Goal: Transaction & Acquisition: Purchase product/service

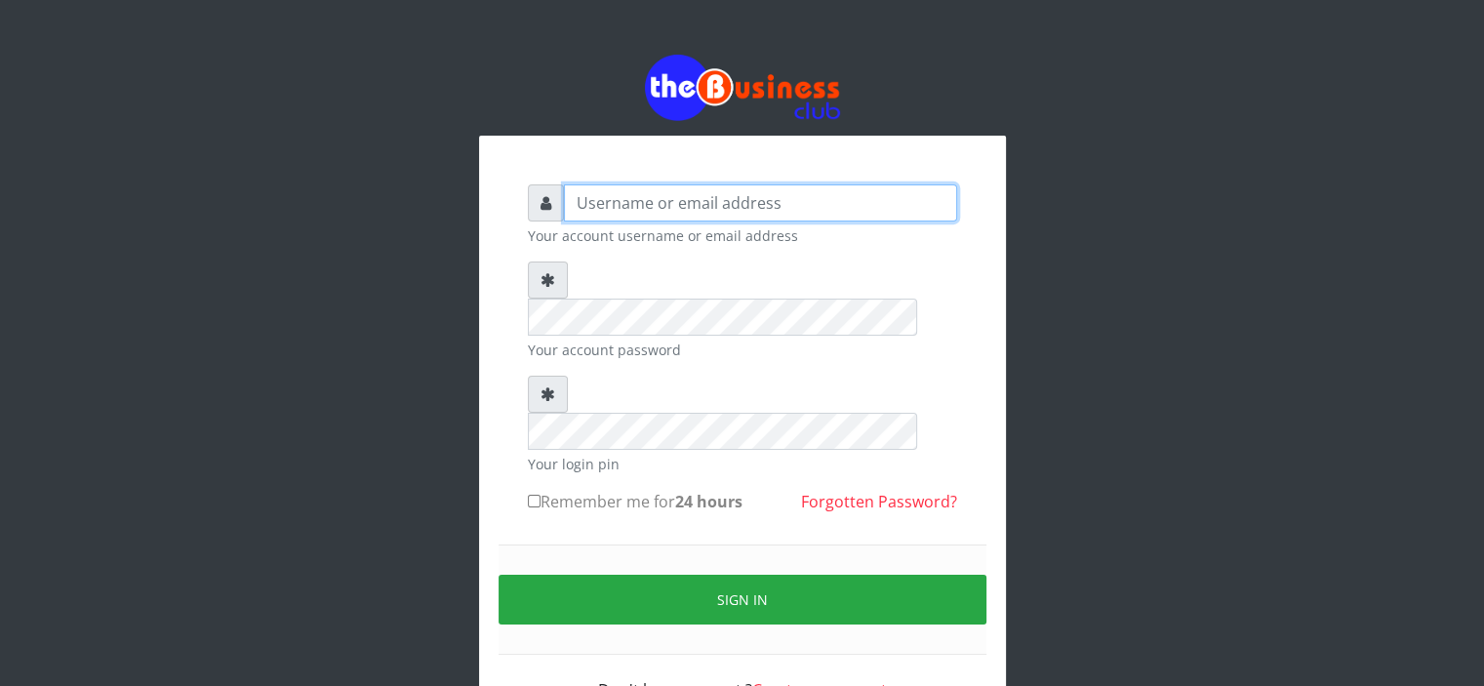
click at [652, 200] on input "text" at bounding box center [760, 202] width 393 height 37
type input "Saremater"
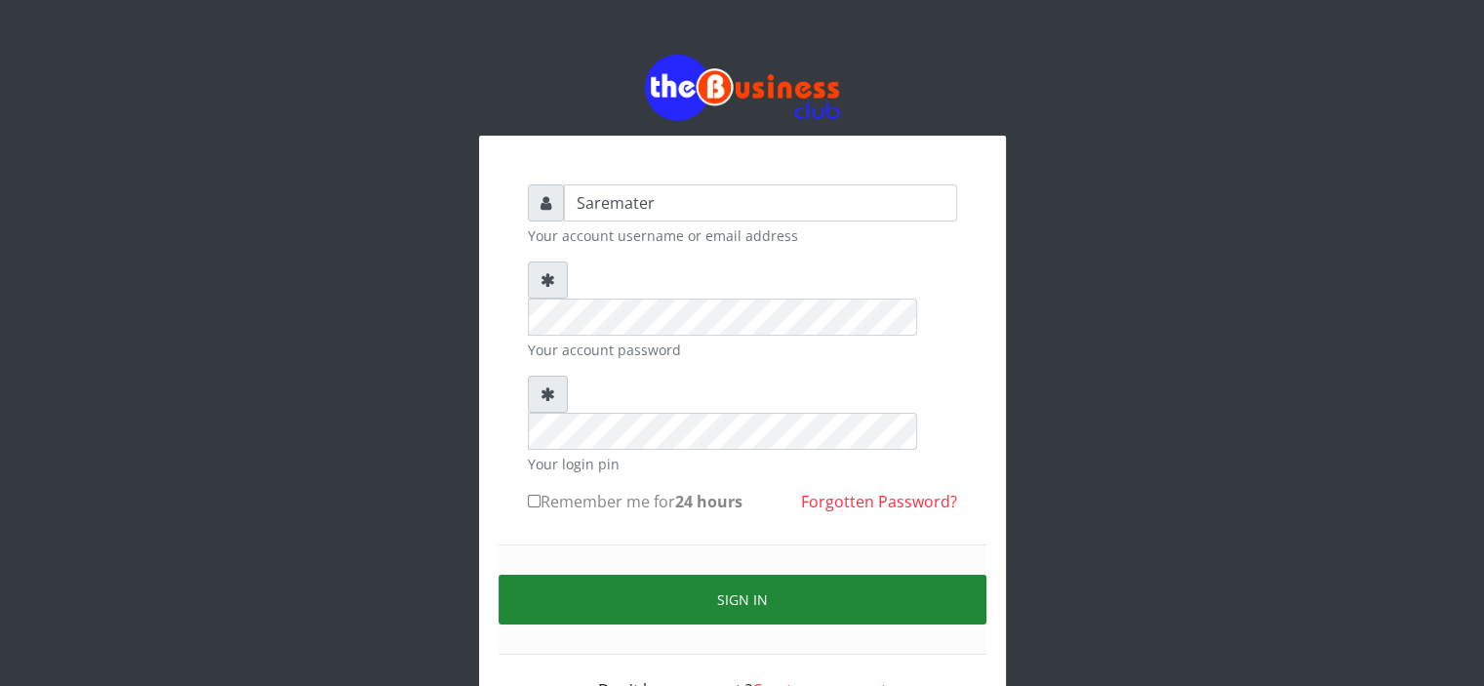
click at [713, 575] on button "Sign in" at bounding box center [743, 600] width 488 height 50
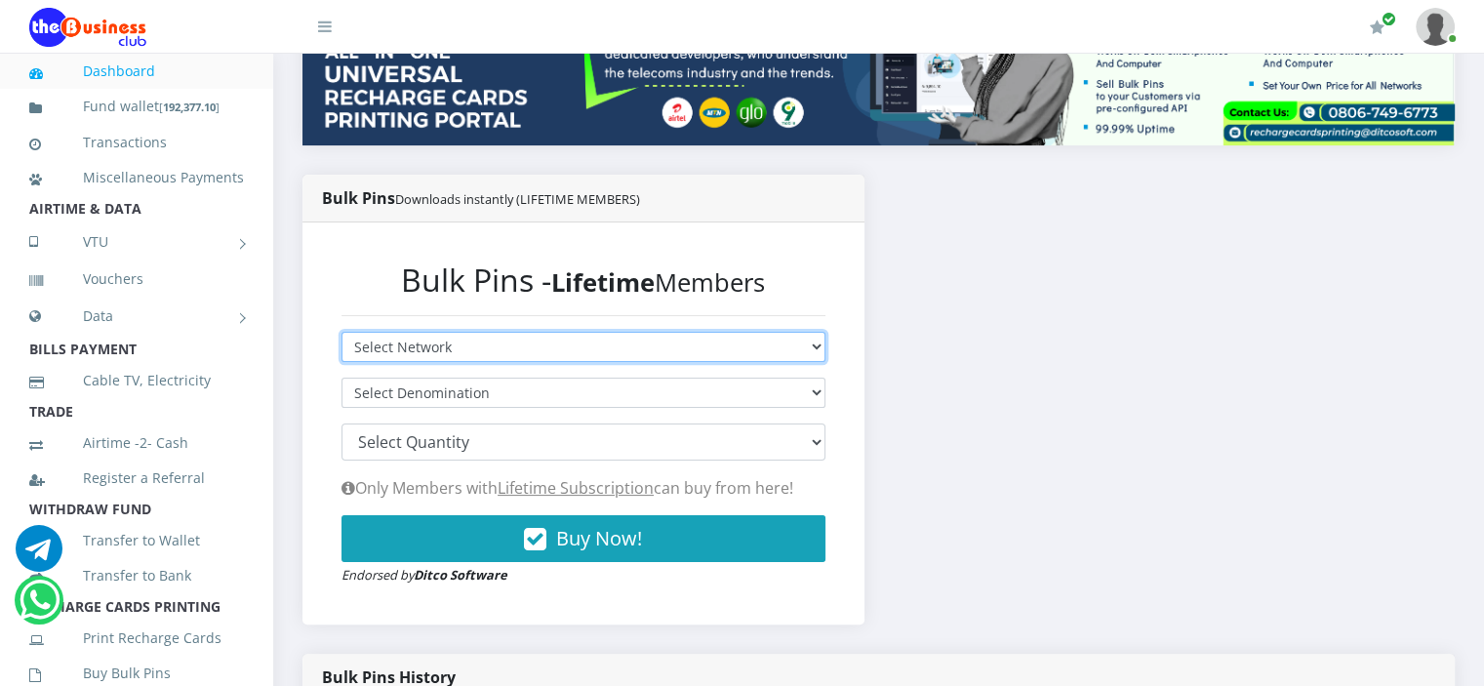
click at [647, 345] on select "Select Network MTN Globacom 9Mobile Airtel" at bounding box center [584, 347] width 484 height 30
select select "Airtel"
click at [342, 332] on select "Select Network MTN Globacom 9Mobile Airtel" at bounding box center [584, 347] width 484 height 30
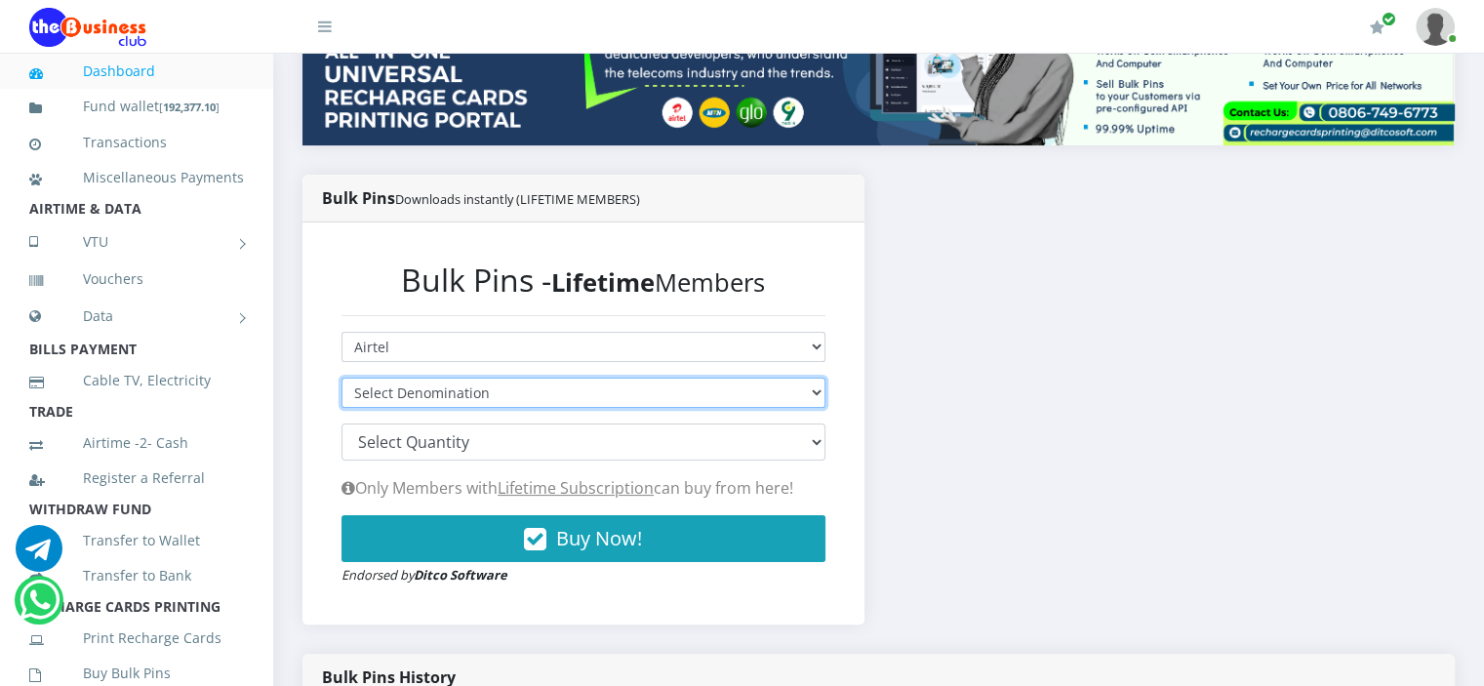
click at [621, 396] on select "Select Denomination" at bounding box center [584, 393] width 484 height 30
select select "192.56-200"
click at [342, 378] on select "Select Denomination Airtel NGN100 - ₦96.28 Airtel NGN200 - ₦192.56 Airtel NGN50…" at bounding box center [584, 393] width 484 height 30
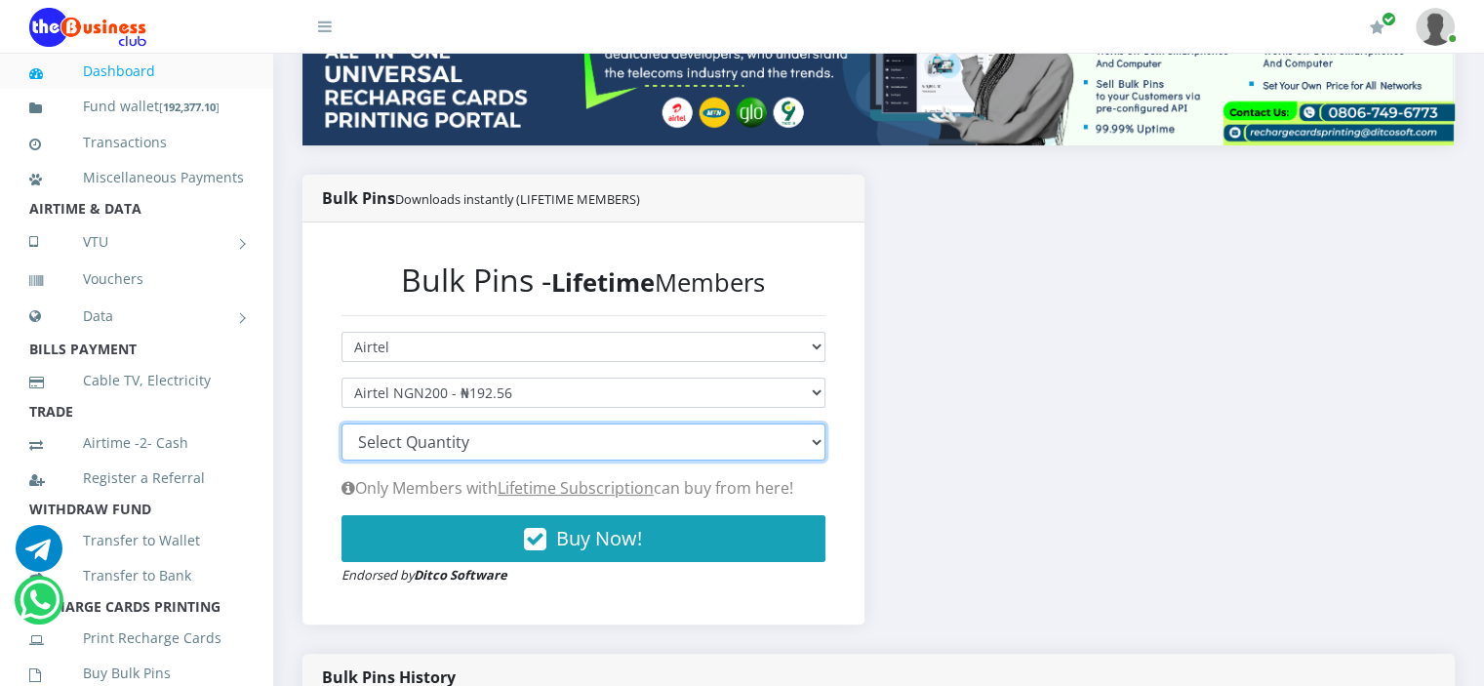
click at [585, 444] on select "100 150 200 300 500 1000" at bounding box center [584, 441] width 484 height 37
select select "500"
click at [342, 423] on select "100 150 200 300 500 1000" at bounding box center [584, 441] width 484 height 37
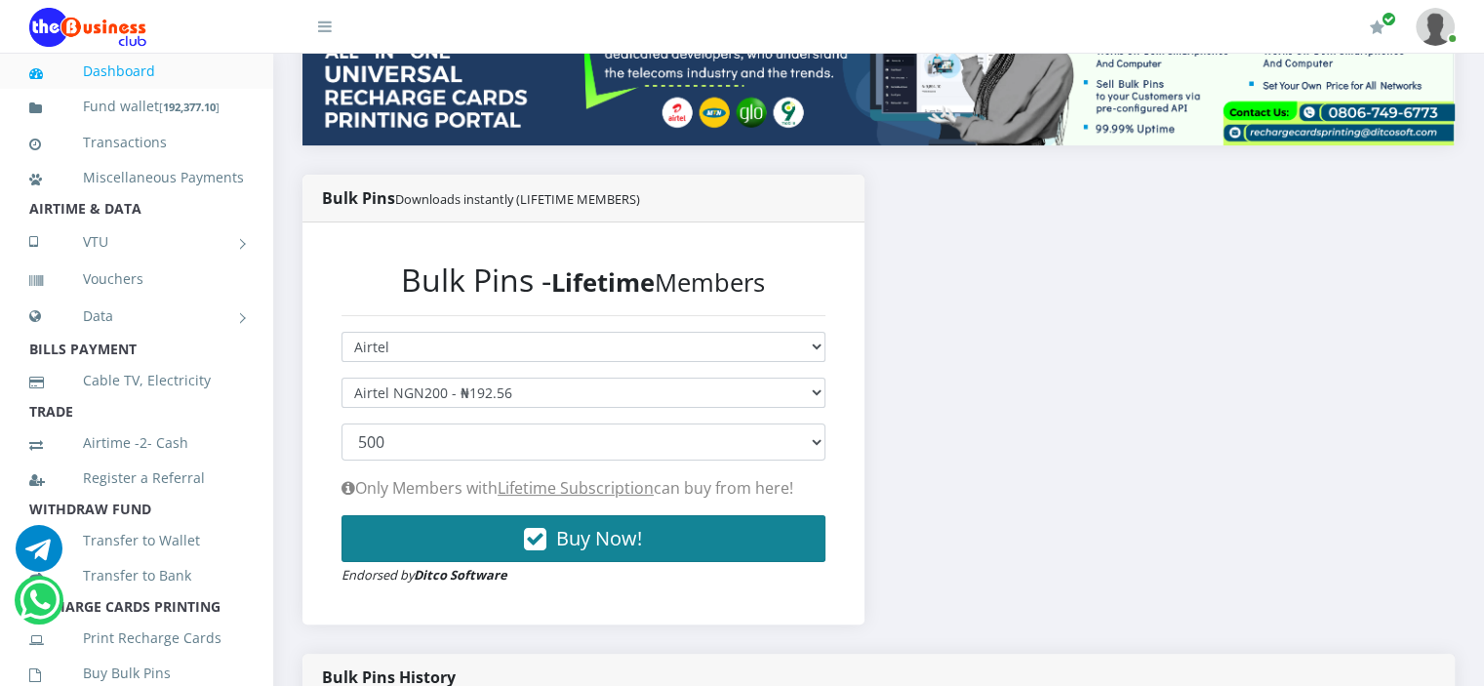
click at [511, 535] on button "Buy Now!" at bounding box center [584, 538] width 484 height 47
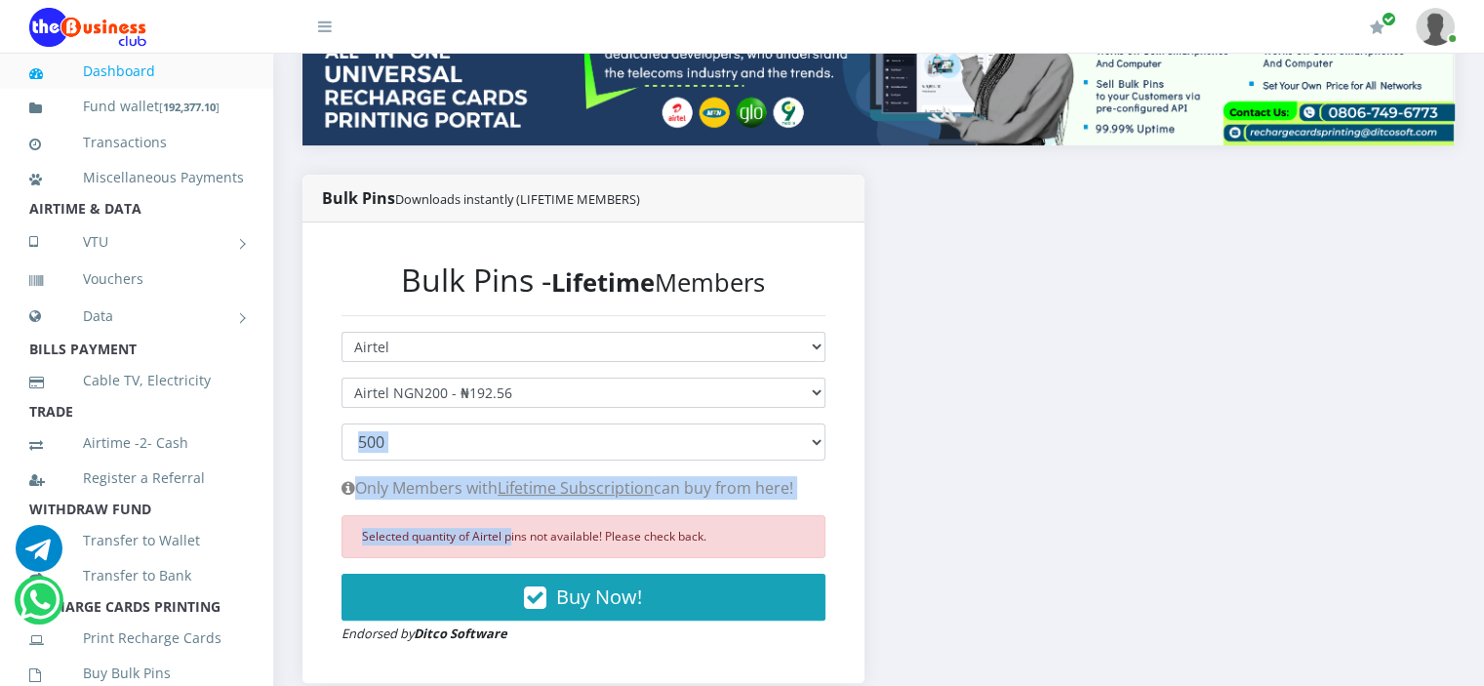
drag, startPoint x: 511, startPoint y: 535, endPoint x: 462, endPoint y: 386, distance: 156.4
click at [462, 386] on form "Select Network MTN Globacom 9Mobile Airtel Select Denomination Airtel NGN100 - …" at bounding box center [584, 488] width 484 height 312
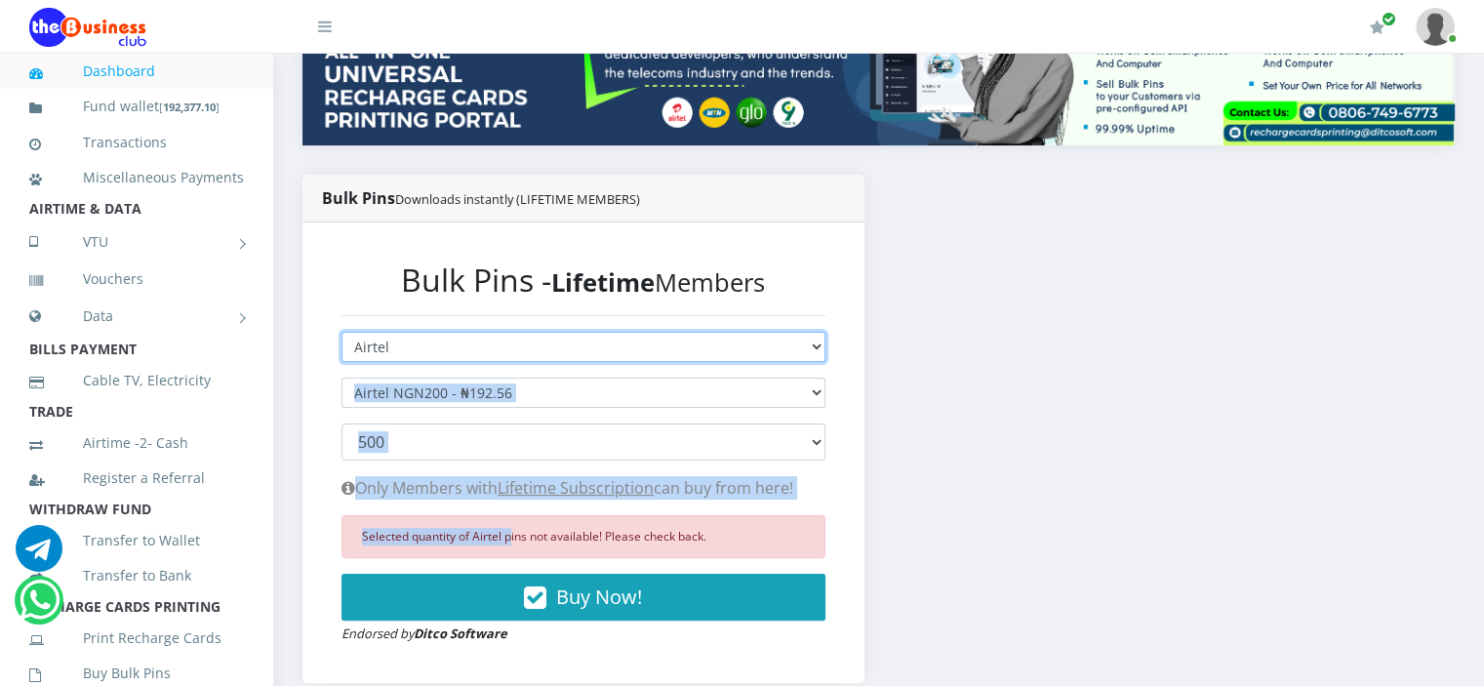
click at [507, 355] on select "Select Network MTN Globacom 9Mobile Airtel" at bounding box center [584, 347] width 484 height 30
click at [418, 343] on select "Select Network MTN Globacom 9Mobile Airtel" at bounding box center [584, 347] width 484 height 30
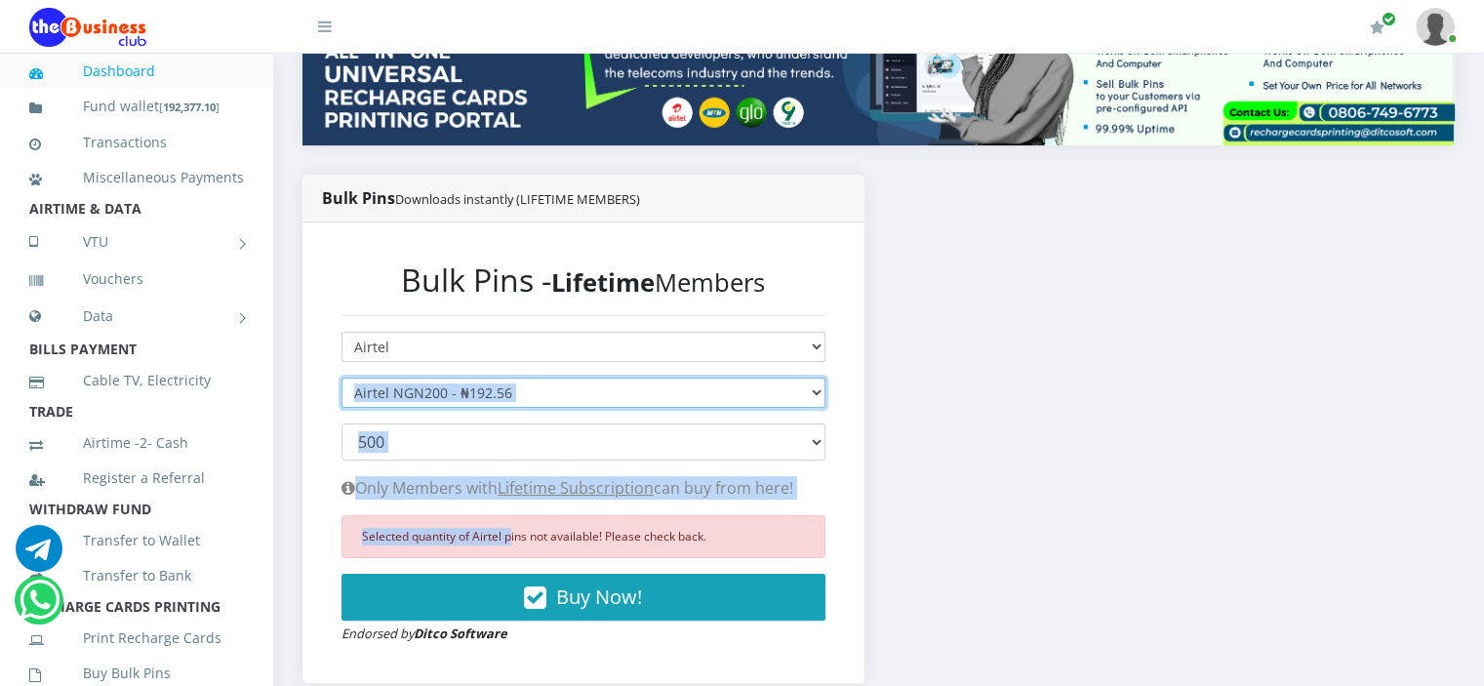
click at [421, 396] on select "Select Denomination Airtel NGN100 - ₦96.28 Airtel NGN200 - ₦192.56 Airtel NGN50…" at bounding box center [584, 393] width 484 height 30
select select "96.28-100"
click at [342, 378] on select "Select Denomination Airtel NGN100 - ₦96.28 Airtel NGN200 - ₦192.56 Airtel NGN50…" at bounding box center [584, 393] width 484 height 30
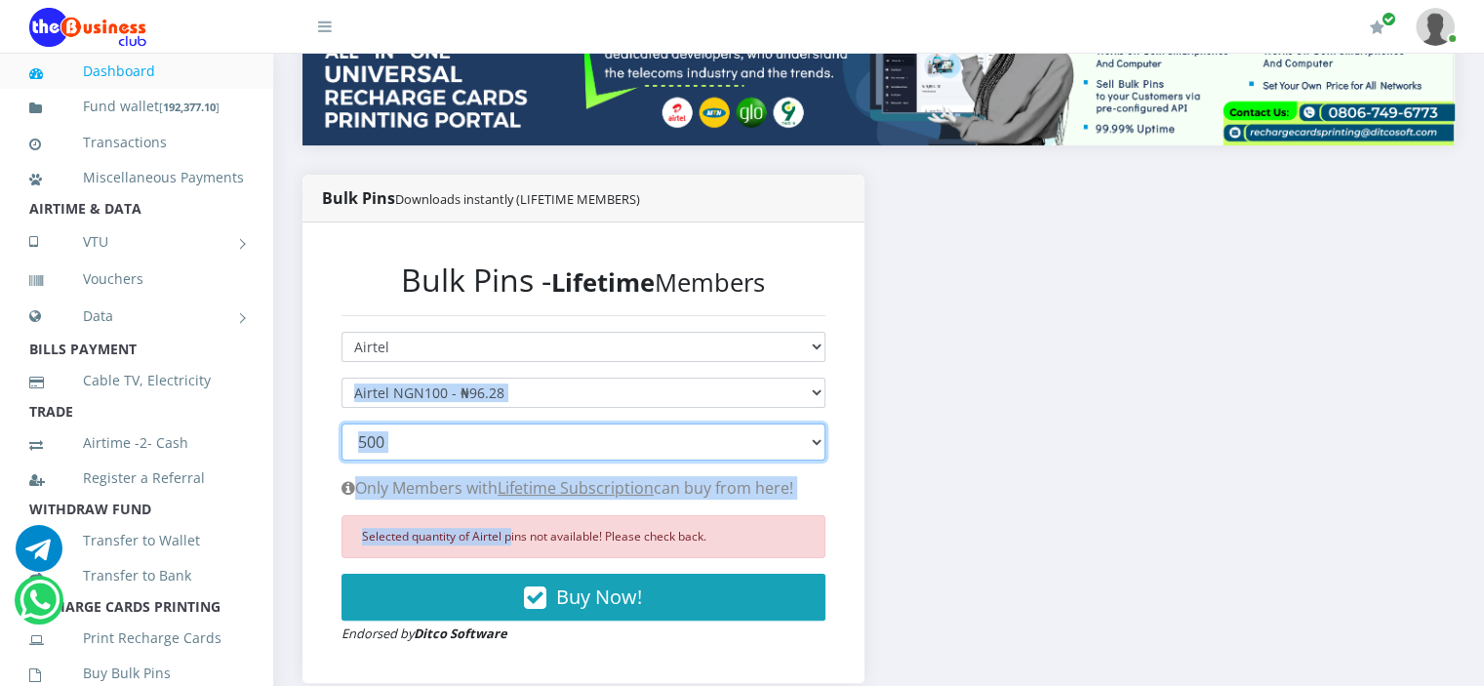
click at [769, 448] on select "100 150 200 300 500 1000" at bounding box center [584, 441] width 484 height 37
select select "1000"
click at [342, 423] on select "100 150 200 300 500 1000" at bounding box center [584, 441] width 484 height 37
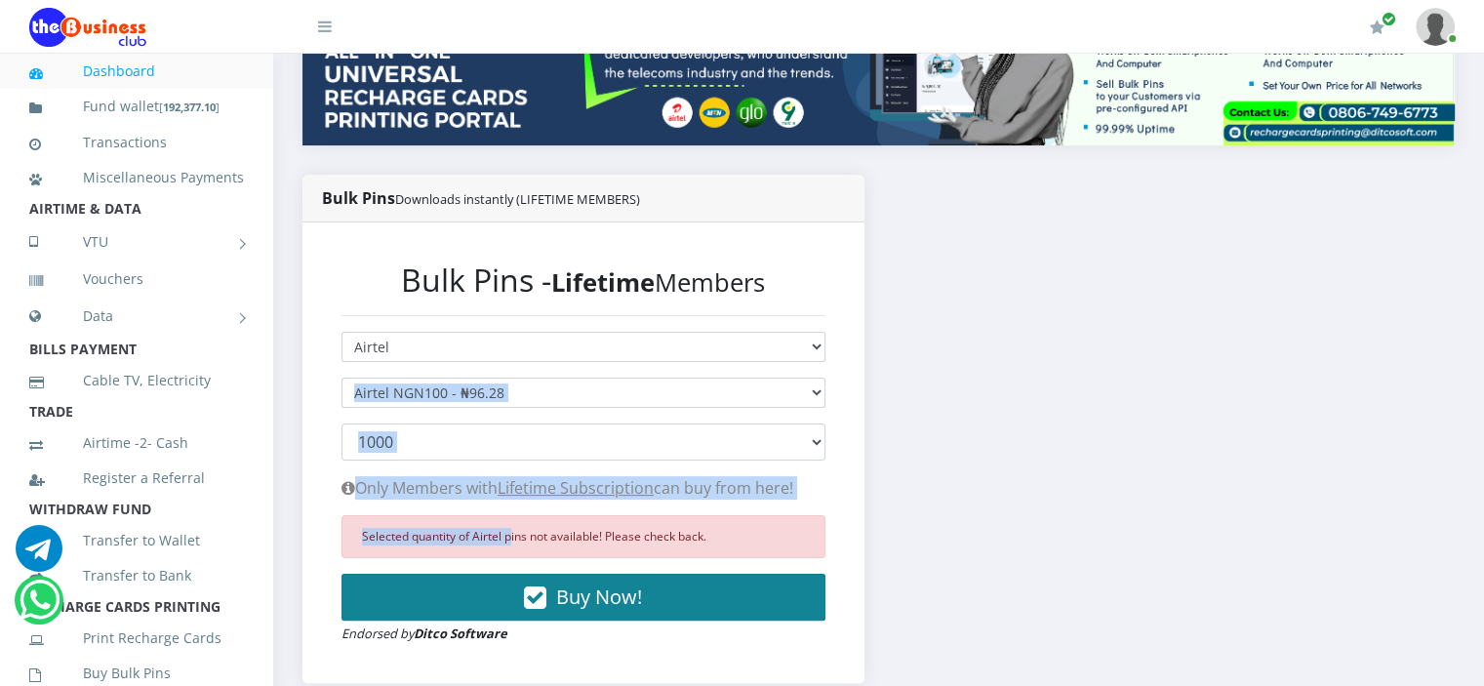
click at [696, 586] on button "Buy Now!" at bounding box center [584, 597] width 484 height 47
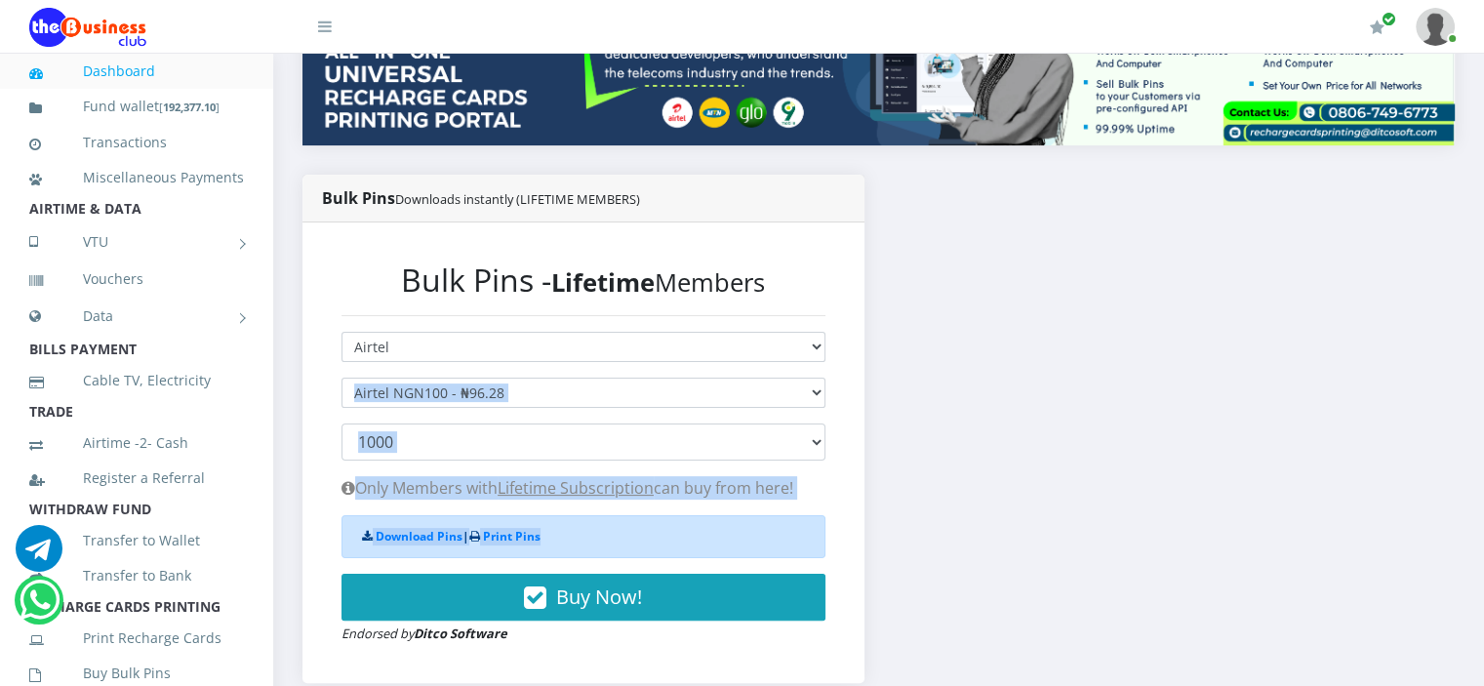
click at [654, 533] on div "Download Pins | Print Pins" at bounding box center [584, 536] width 484 height 43
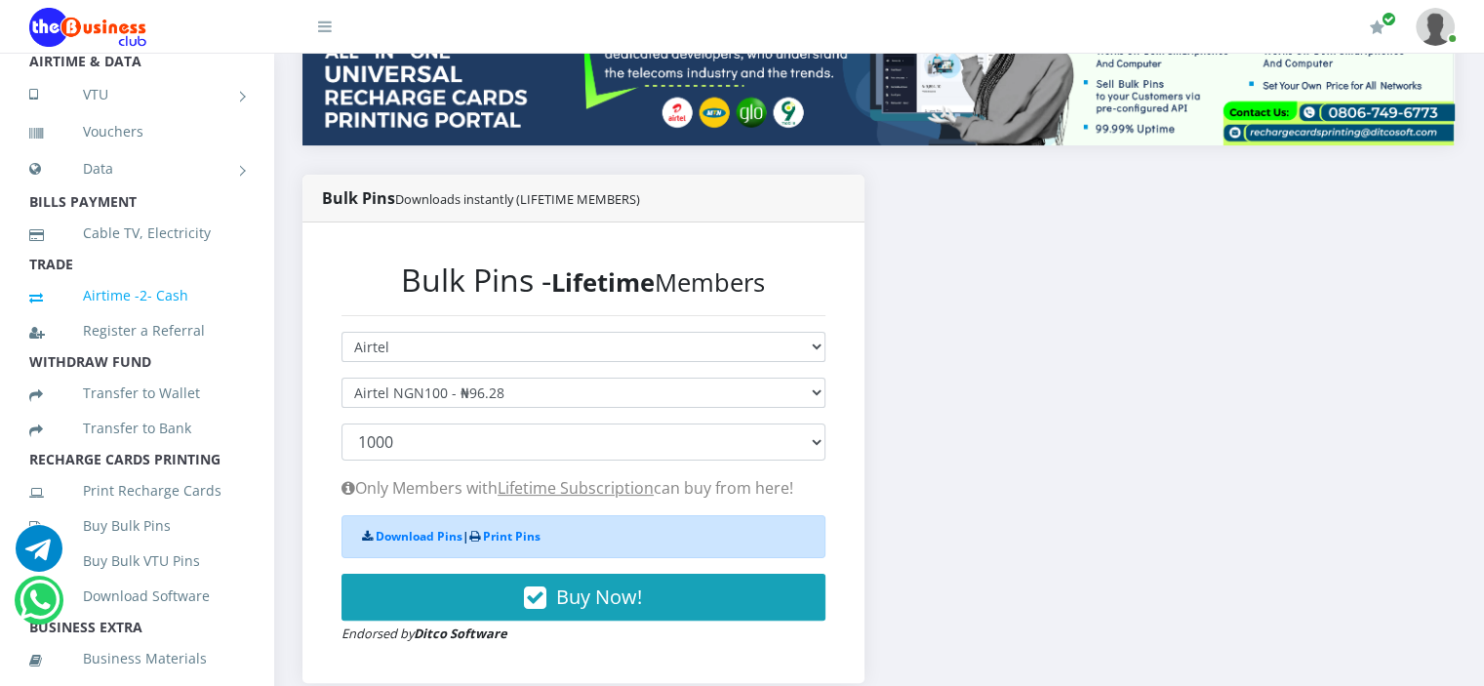
scroll to position [149, 0]
click at [103, 546] on link "Buy Bulk Pins" at bounding box center [136, 524] width 215 height 45
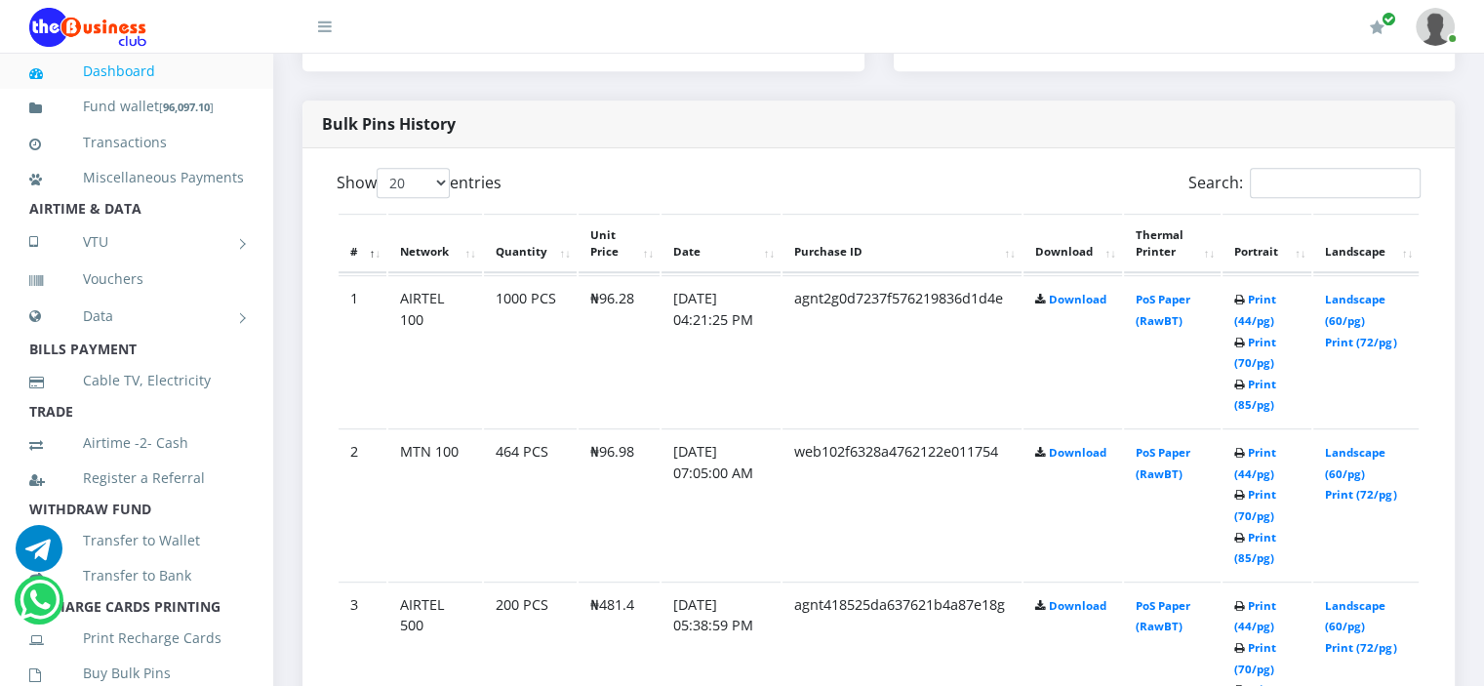
scroll to position [969, 0]
click at [1358, 333] on link "Print (72/pg)" at bounding box center [1360, 340] width 71 height 15
